Goal: Navigation & Orientation: Find specific page/section

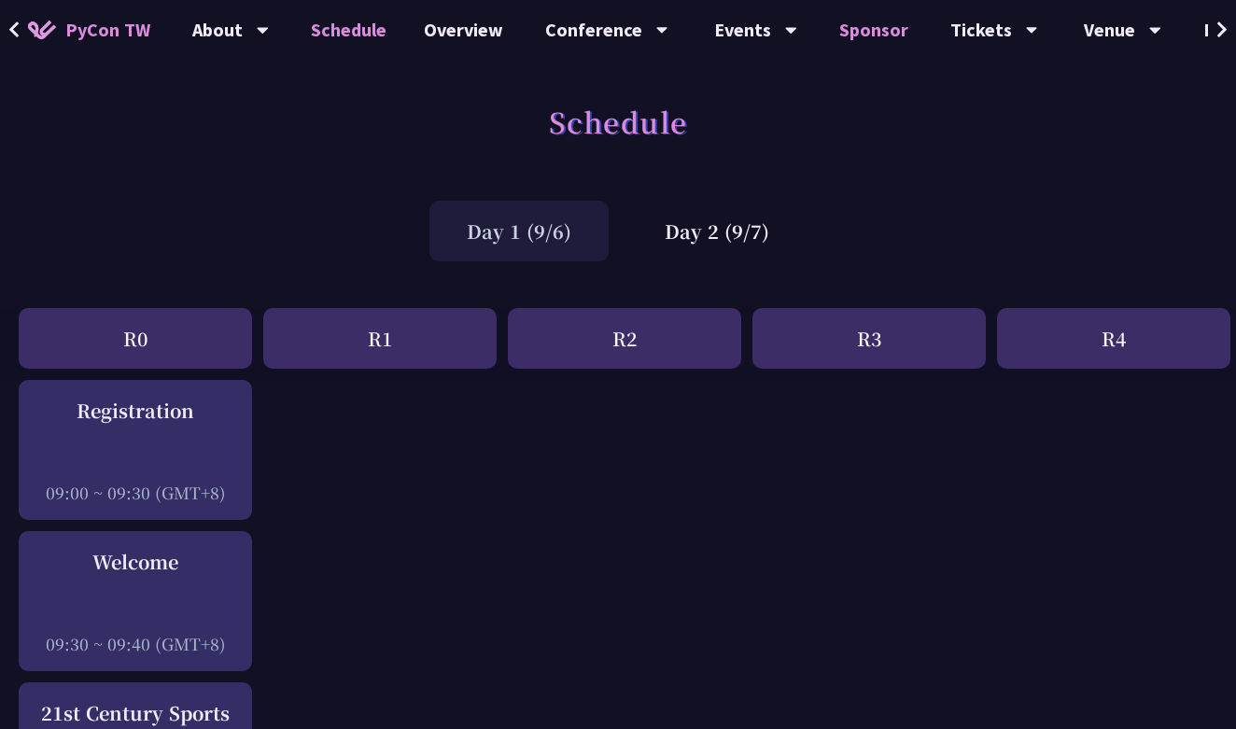
click at [839, 37] on link "Sponsor" at bounding box center [874, 30] width 106 height 60
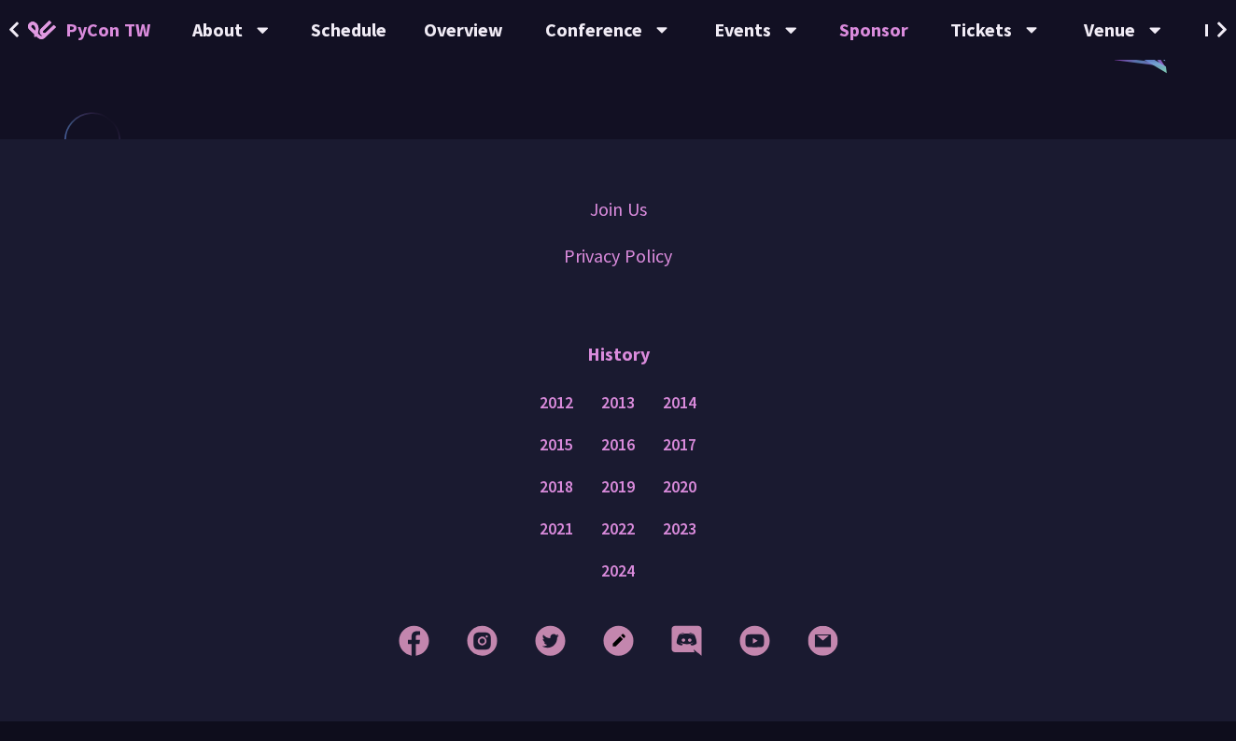
scroll to position [1596, 0]
click at [269, 29] on div "Events" at bounding box center [230, 30] width 77 height 60
click at [753, 255] on link "Job Listing" at bounding box center [755, 246] width 179 height 44
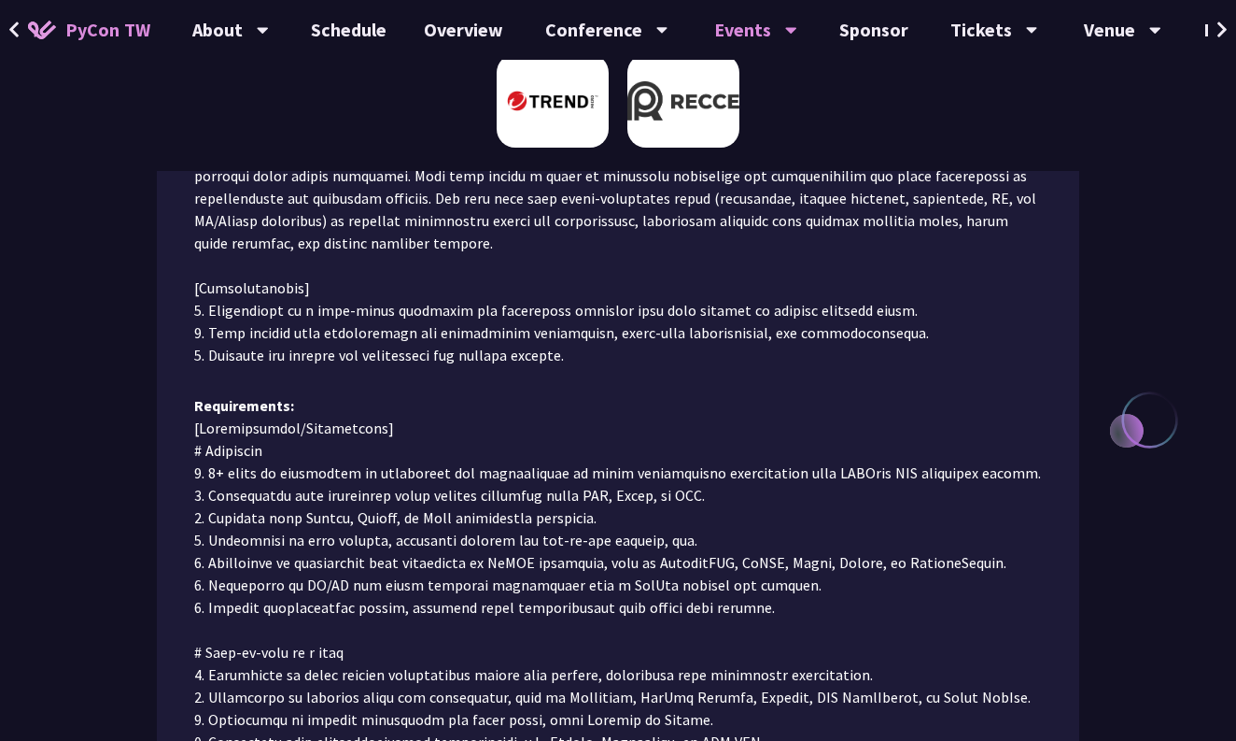
click at [704, 107] on img at bounding box center [684, 100] width 112 height 93
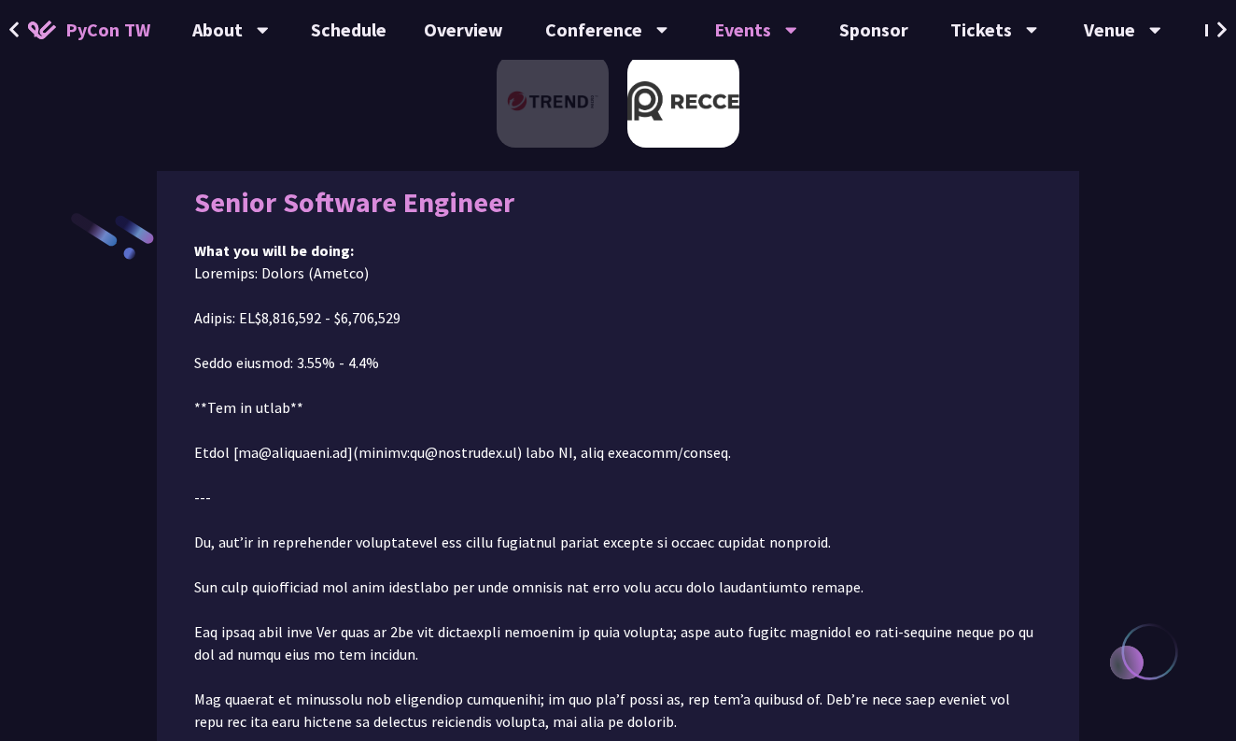
scroll to position [210, 0]
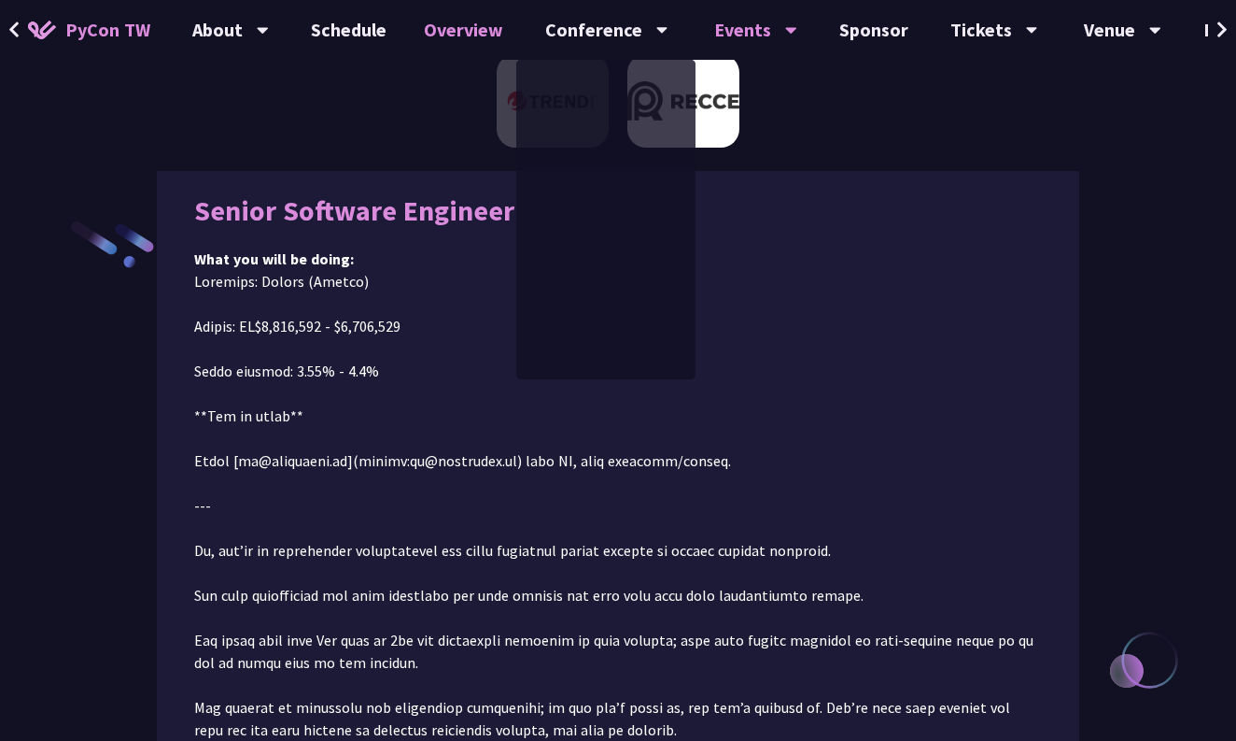
click at [479, 35] on link "Overview" at bounding box center [463, 30] width 117 height 60
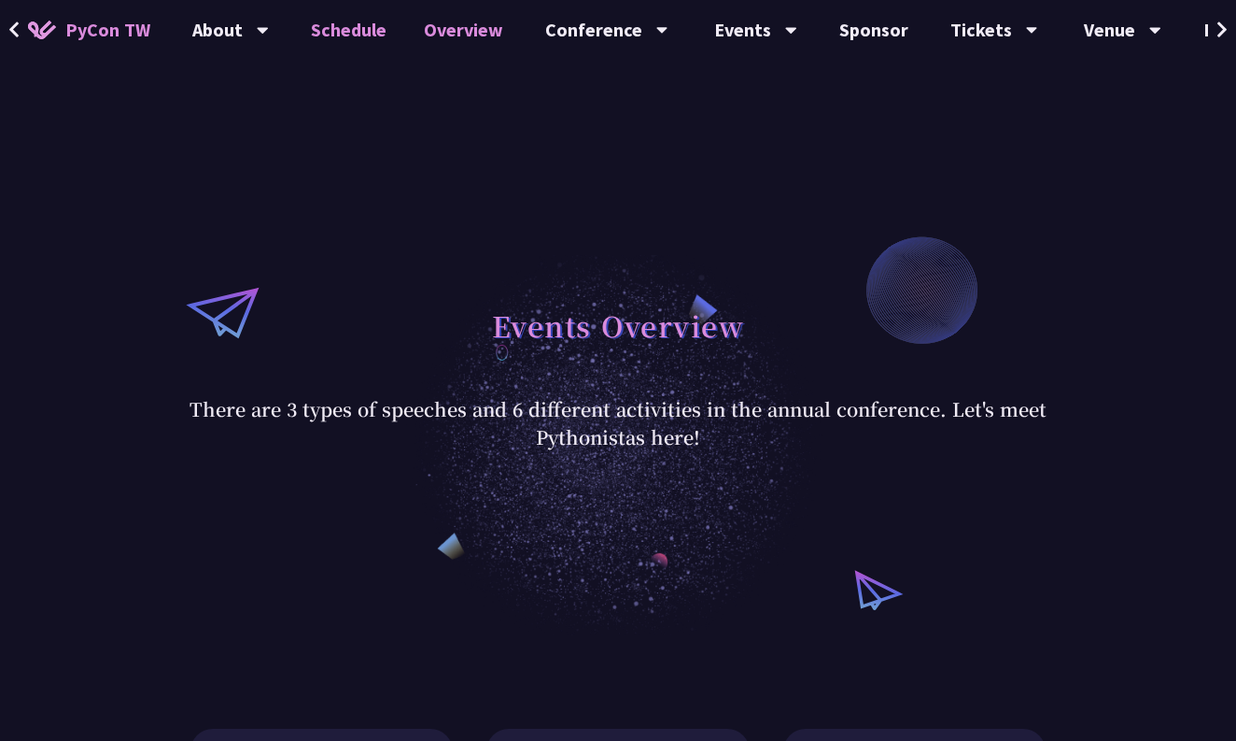
click at [337, 35] on link "Schedule" at bounding box center [348, 30] width 113 height 60
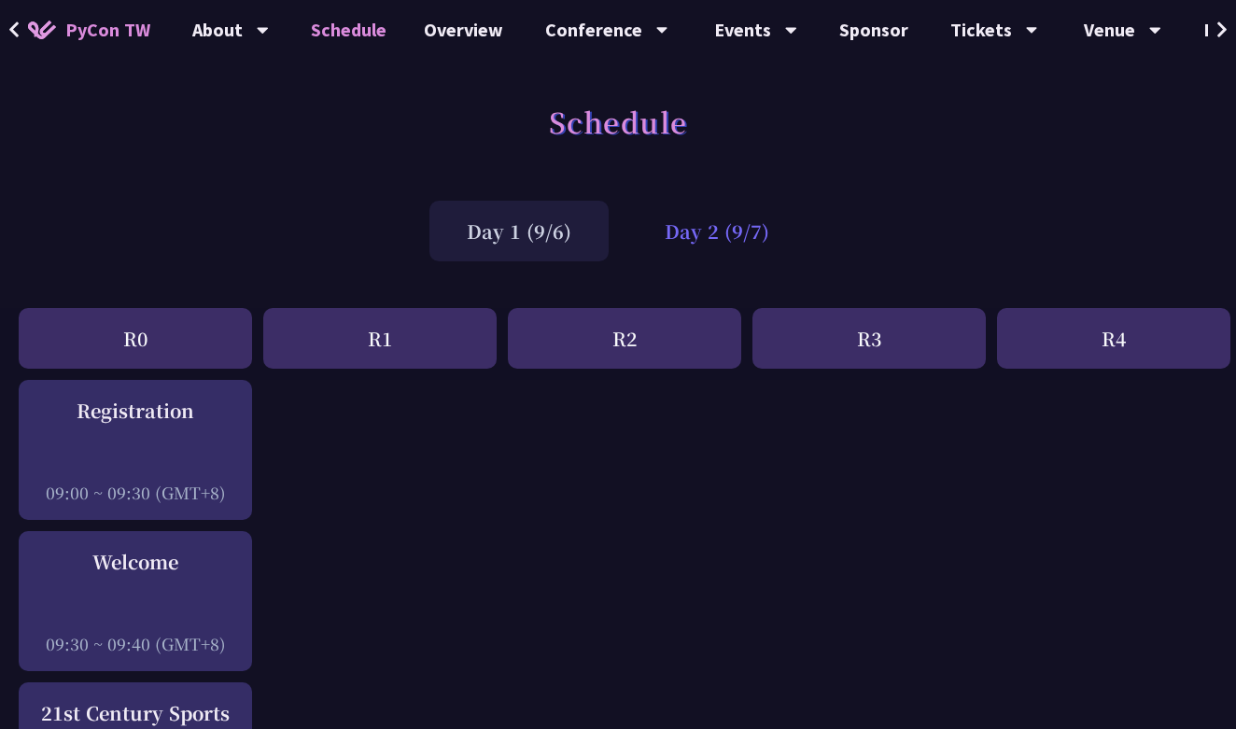
click at [692, 241] on div "Day 2 (9/7)" at bounding box center [717, 231] width 179 height 61
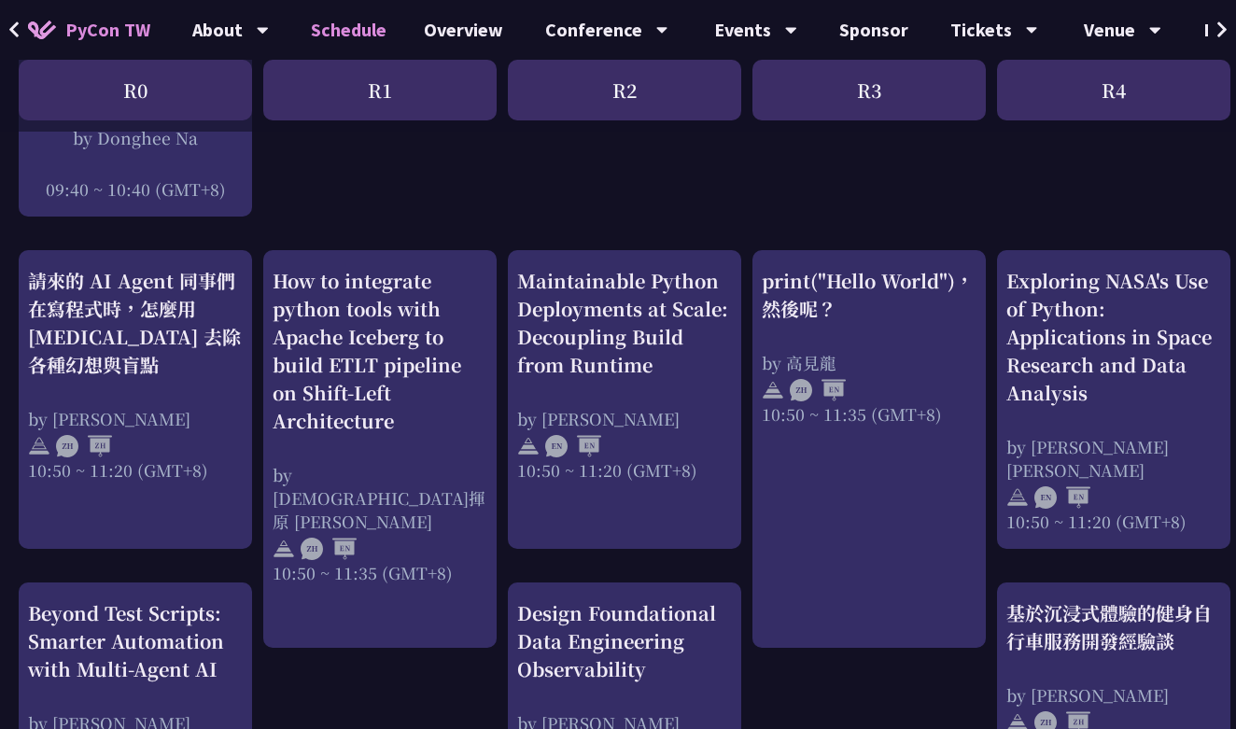
scroll to position [564, 0]
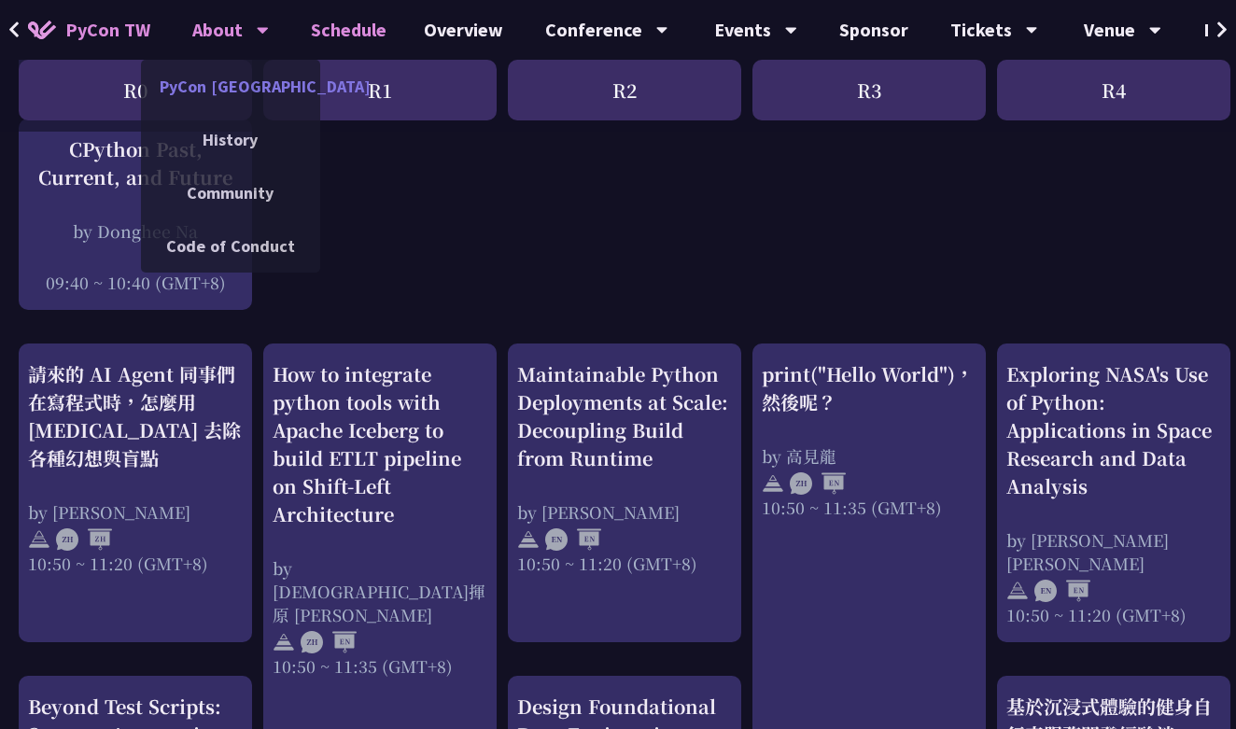
click at [260, 94] on link "PyCon [GEOGRAPHIC_DATA]" at bounding box center [230, 86] width 179 height 44
